Goal: Task Accomplishment & Management: Manage account settings

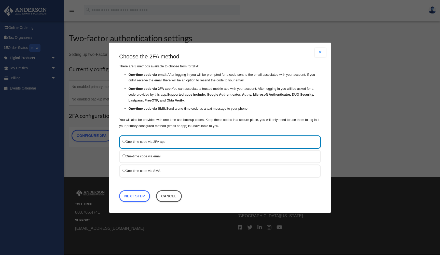
click at [193, 169] on label "One-time code via SMS" at bounding box center [217, 170] width 190 height 6
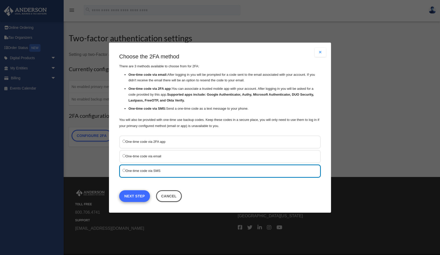
click at [139, 193] on link "Next Step" at bounding box center [134, 196] width 31 height 12
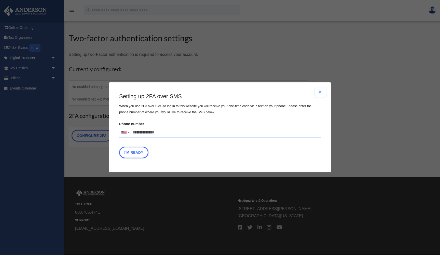
click at [154, 137] on input "Phone number [GEOGRAPHIC_DATA] +1 [GEOGRAPHIC_DATA] +44 [GEOGRAPHIC_DATA] (‫[GE…" at bounding box center [220, 132] width 202 height 10
type input "**********"
click at [130, 155] on button "I'm Ready" at bounding box center [133, 153] width 29 height 12
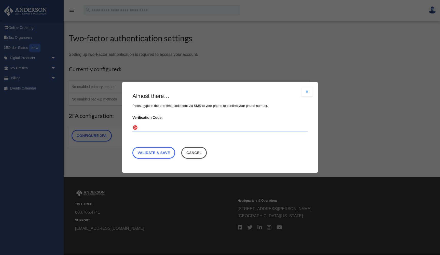
click at [170, 128] on input "Verification Code:" at bounding box center [219, 128] width 175 height 8
type input "******"
click at [154, 151] on link "Validate & Save" at bounding box center [153, 153] width 43 height 12
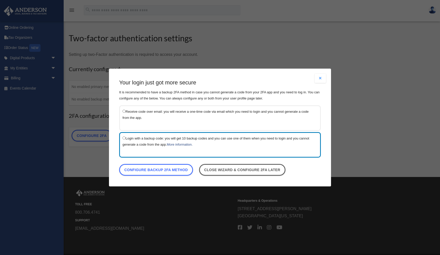
click at [167, 109] on label "Receive code over email: you will receive a one-time code via email which you n…" at bounding box center [217, 114] width 190 height 12
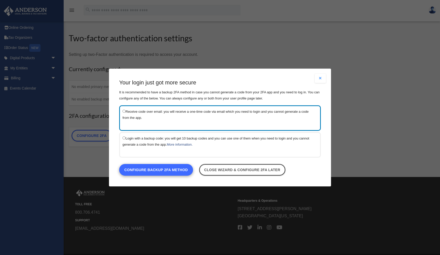
click at [151, 173] on link "Configure backup 2FA method" at bounding box center [156, 170] width 74 height 12
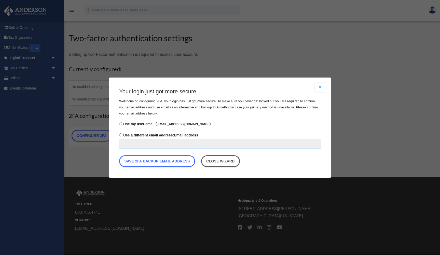
click at [171, 136] on span "Use a different email address:" at bounding box center [148, 135] width 51 height 4
click at [152, 148] on input "Use a different email address: Email address" at bounding box center [220, 143] width 202 height 10
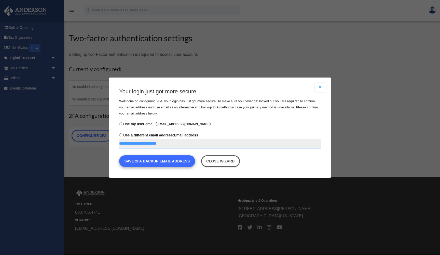
type input "**********"
click at [151, 164] on button "Save 2FA backup email address" at bounding box center [157, 161] width 76 height 12
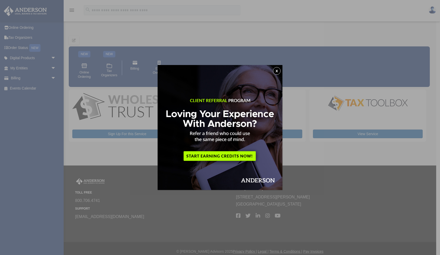
click at [280, 71] on button "x" at bounding box center [277, 71] width 8 height 8
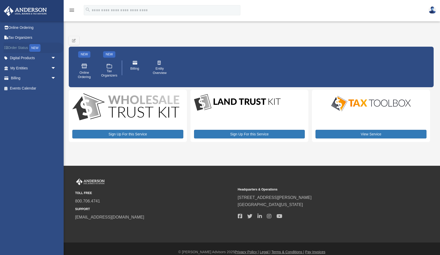
click at [36, 48] on div "NEW" at bounding box center [34, 48] width 11 height 8
